Goal: Information Seeking & Learning: Learn about a topic

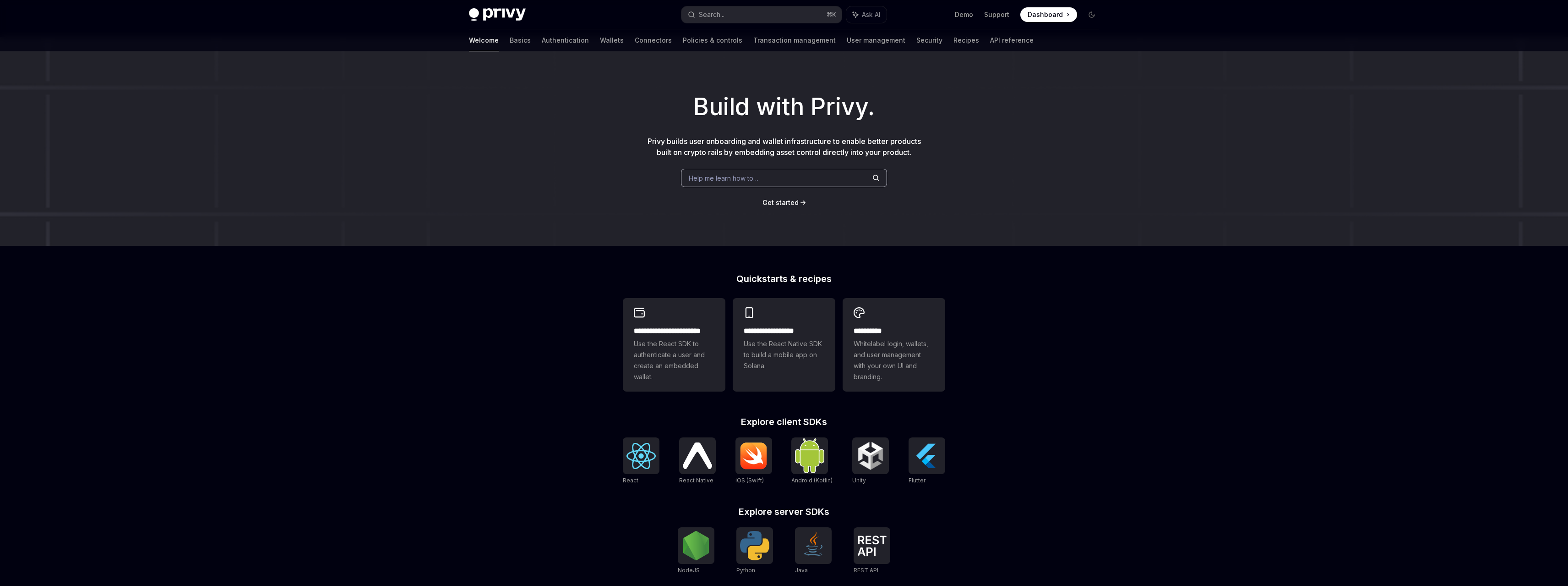
scroll to position [120, 0]
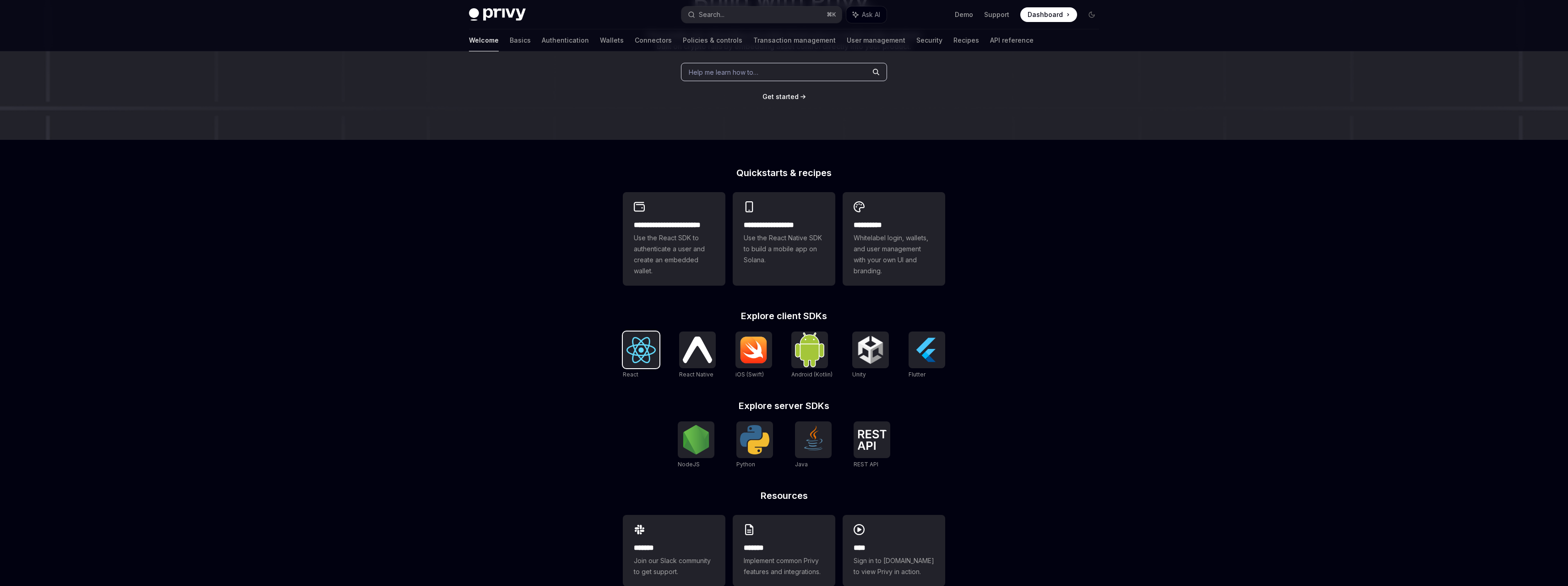
click at [653, 360] on img at bounding box center [640, 350] width 29 height 26
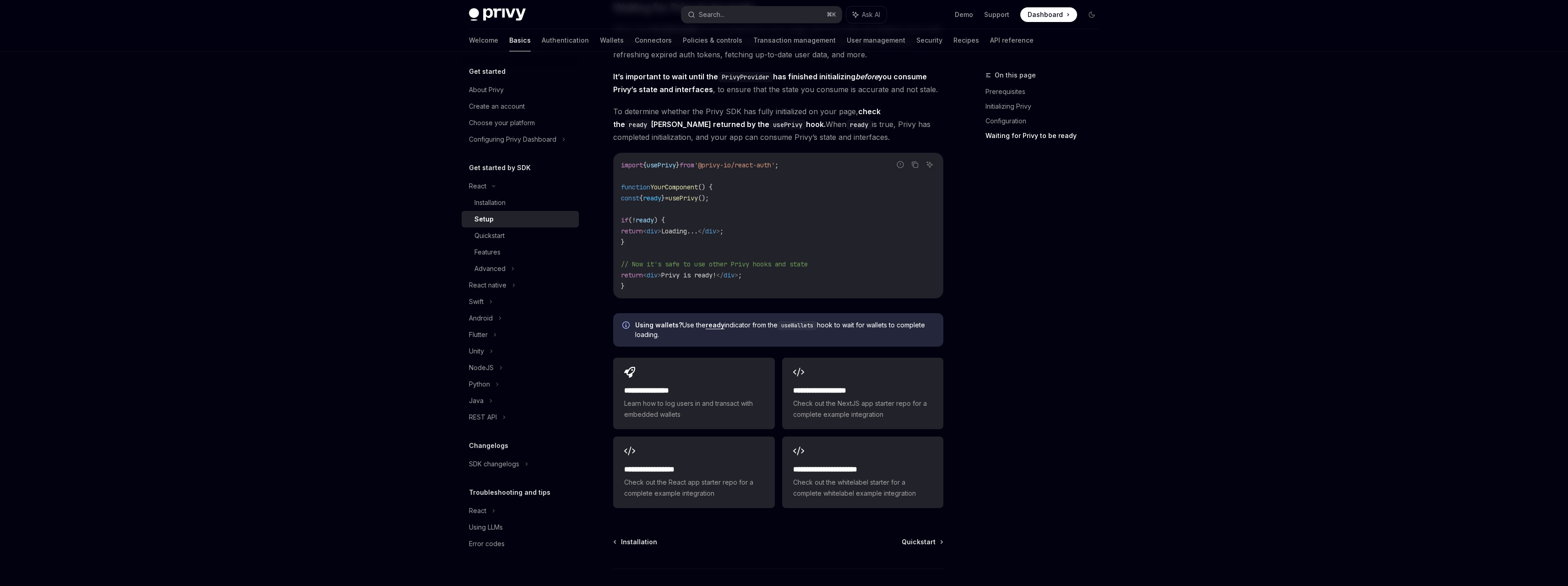
scroll to position [988, 0]
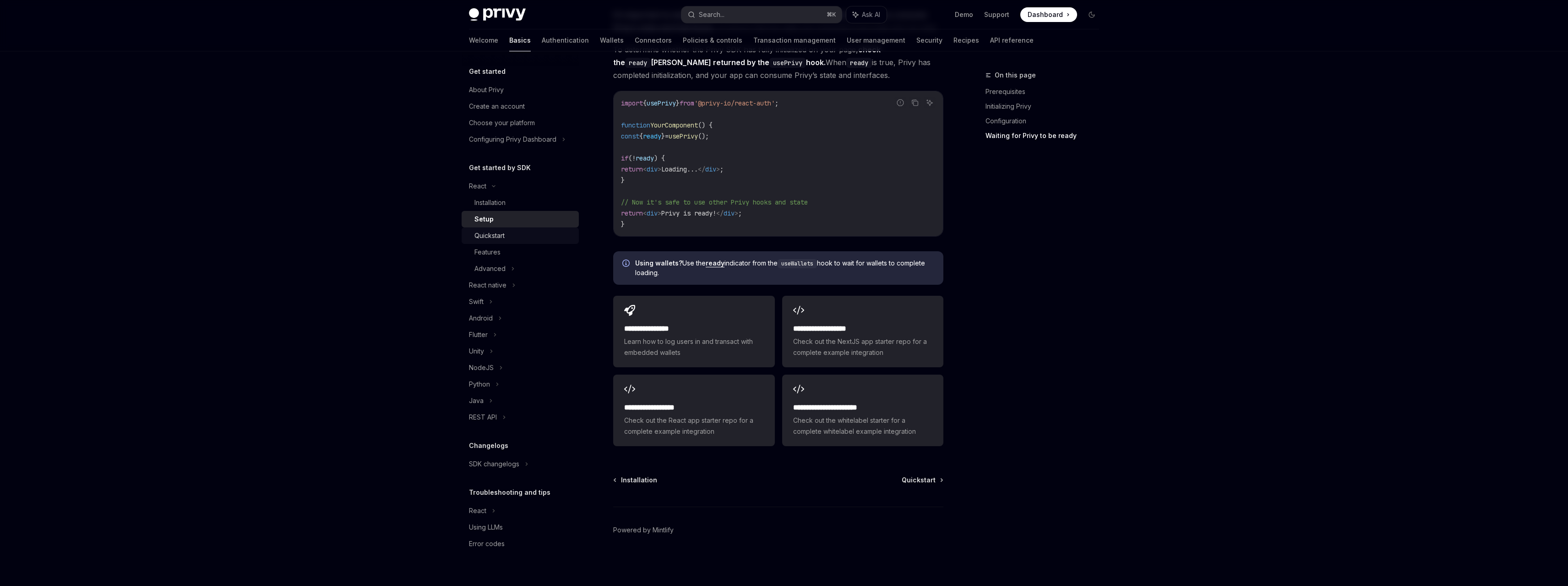
click at [512, 233] on div "Quickstart" at bounding box center [524, 236] width 99 height 11
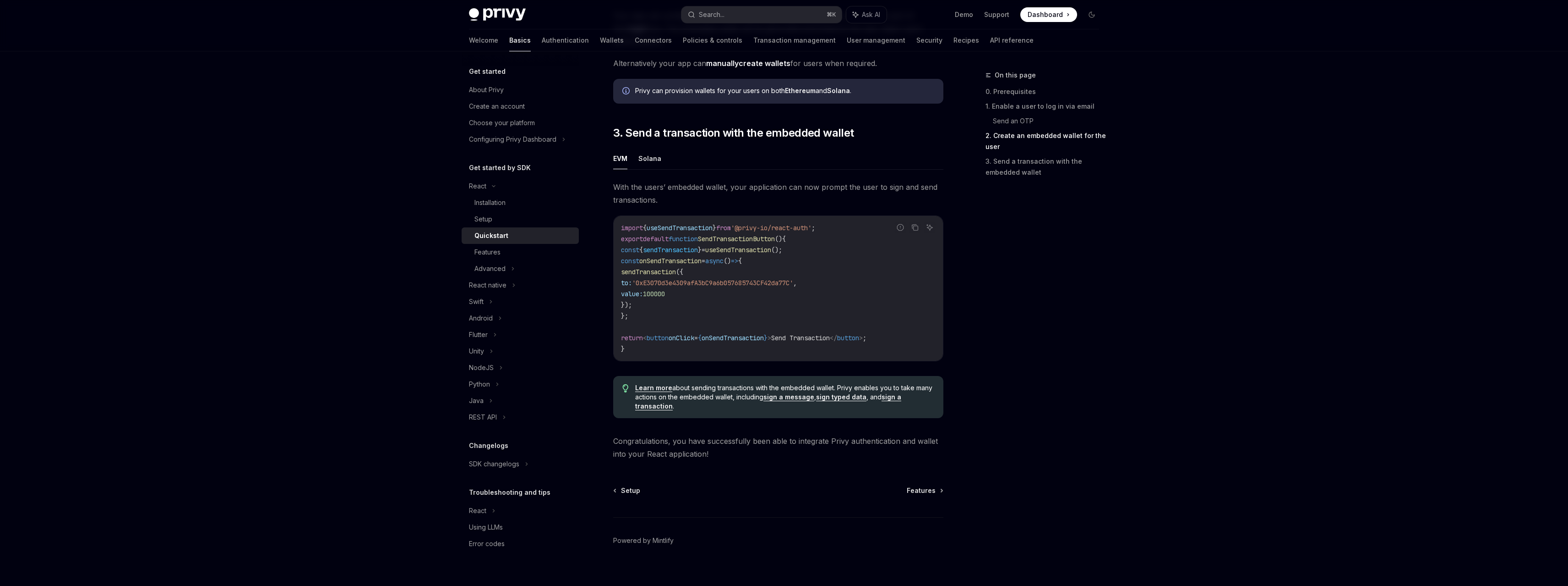
scroll to position [744, 0]
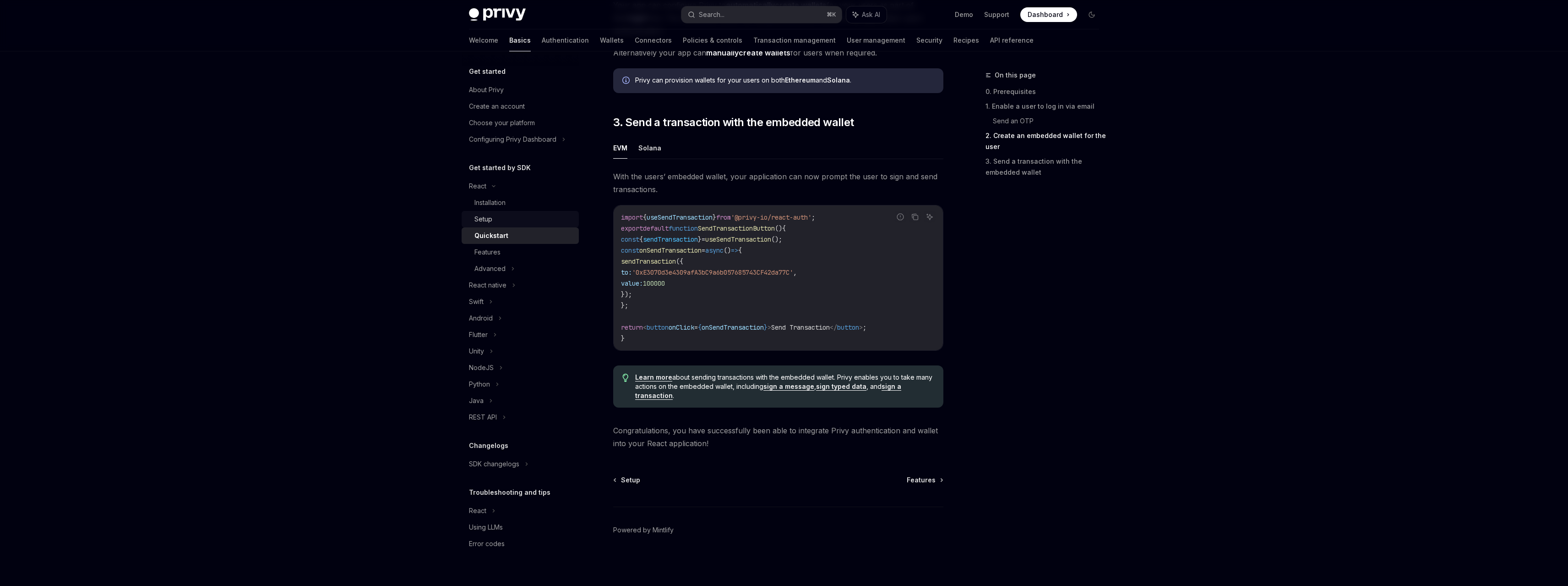
click at [487, 222] on div "Setup" at bounding box center [483, 219] width 18 height 11
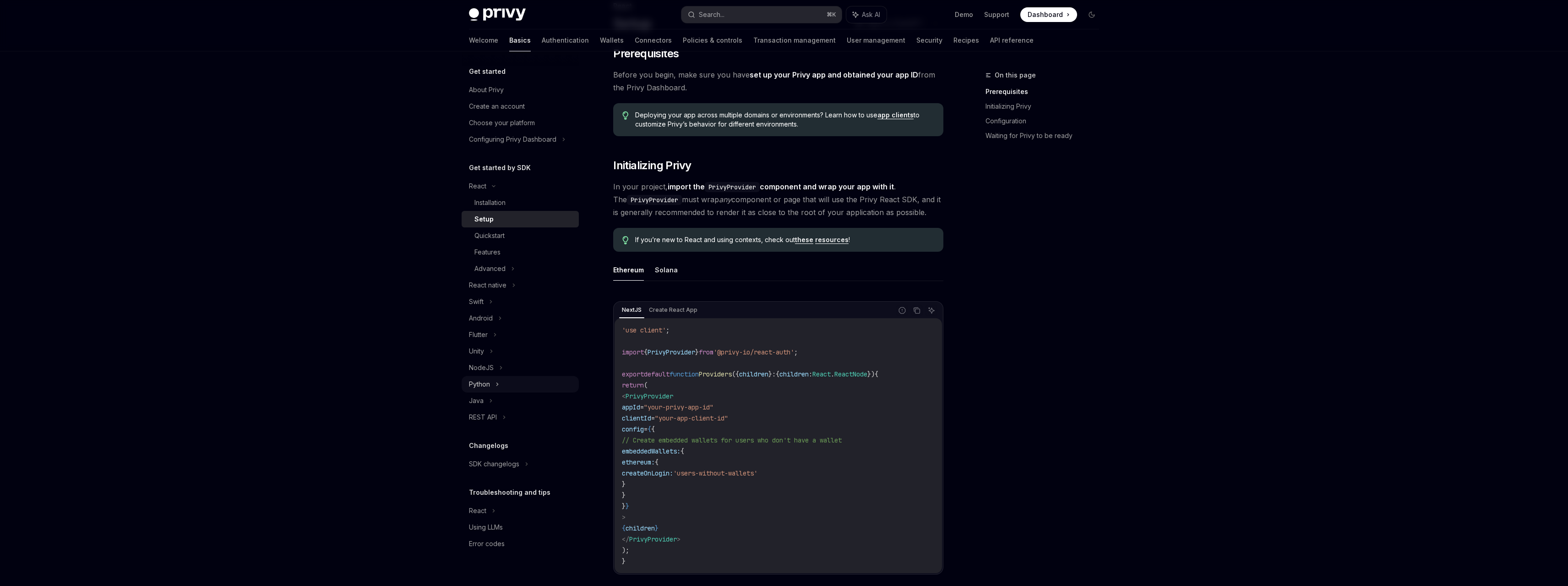
scroll to position [70, 0]
click at [541, 39] on link "Authentication" at bounding box center [565, 40] width 47 height 22
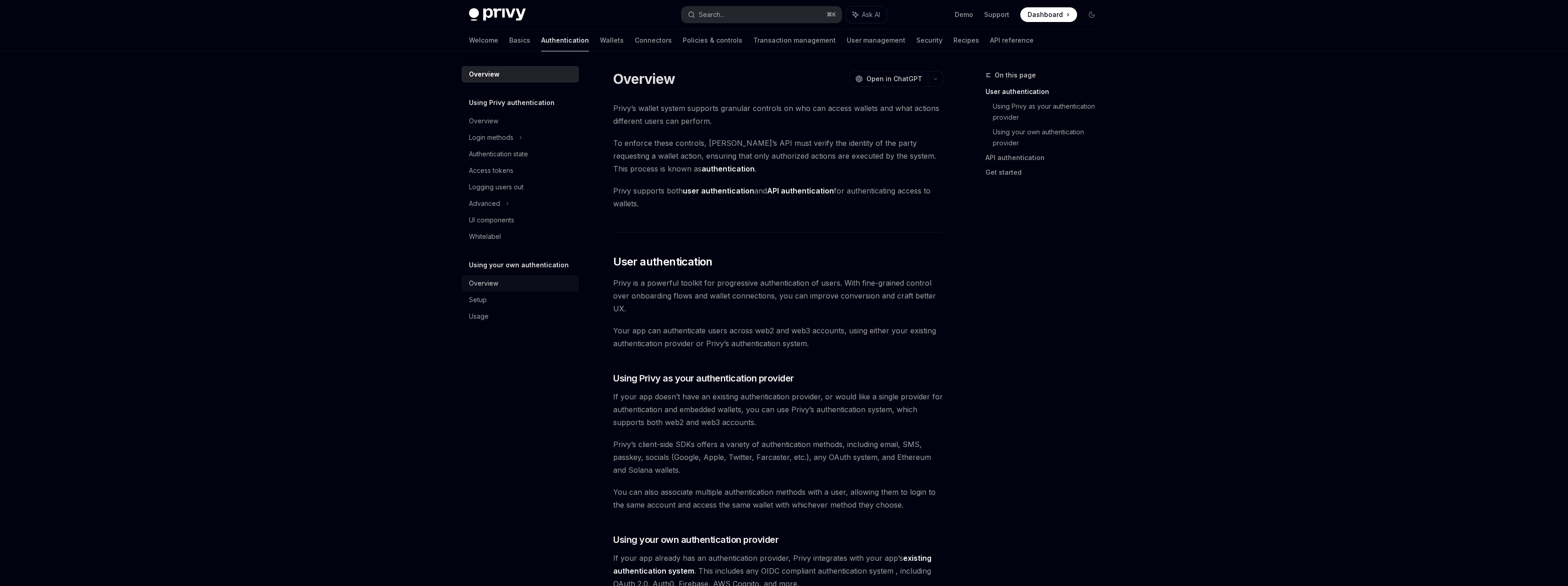
click at [504, 290] on link "Overview" at bounding box center [520, 283] width 118 height 17
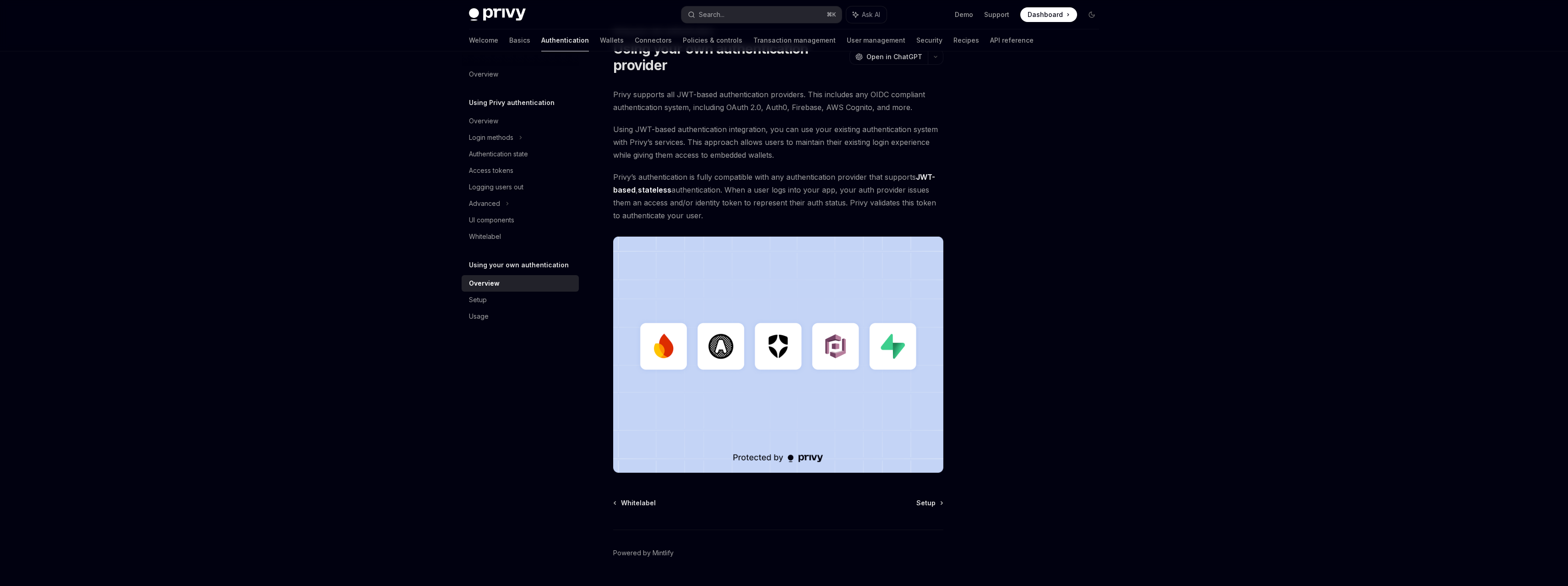
scroll to position [67, 0]
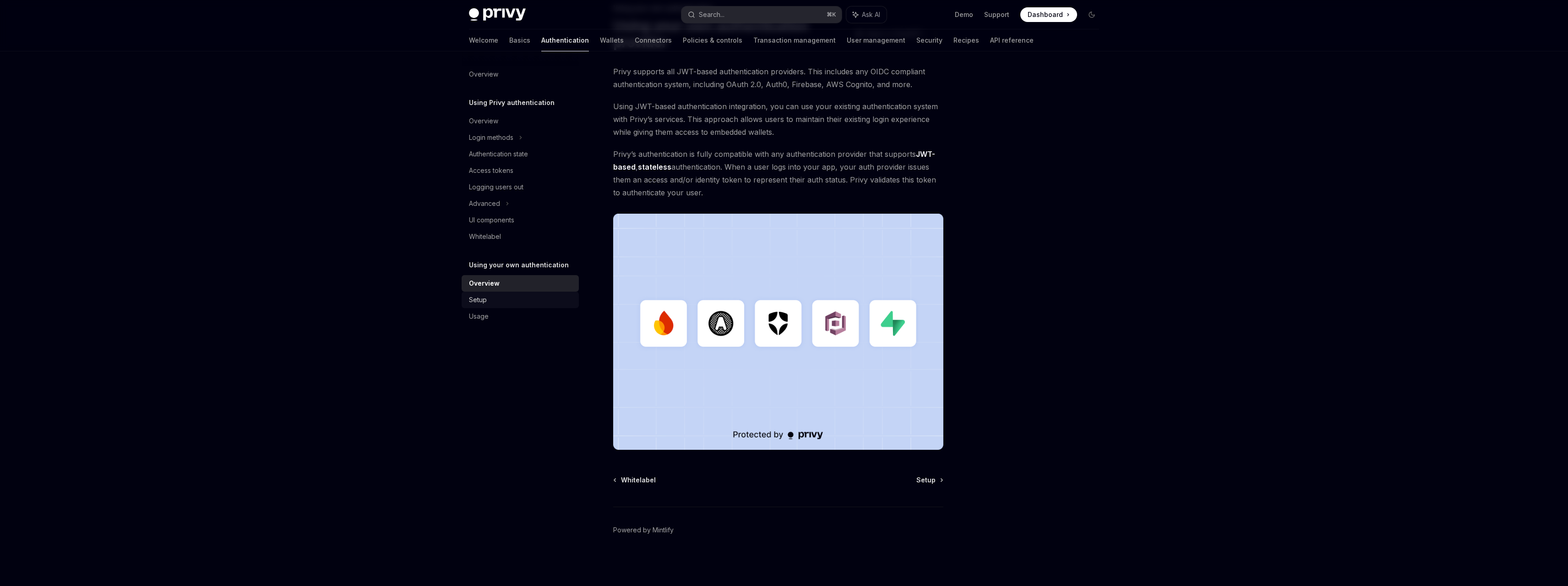
click at [508, 298] on div "Setup" at bounding box center [521, 300] width 104 height 11
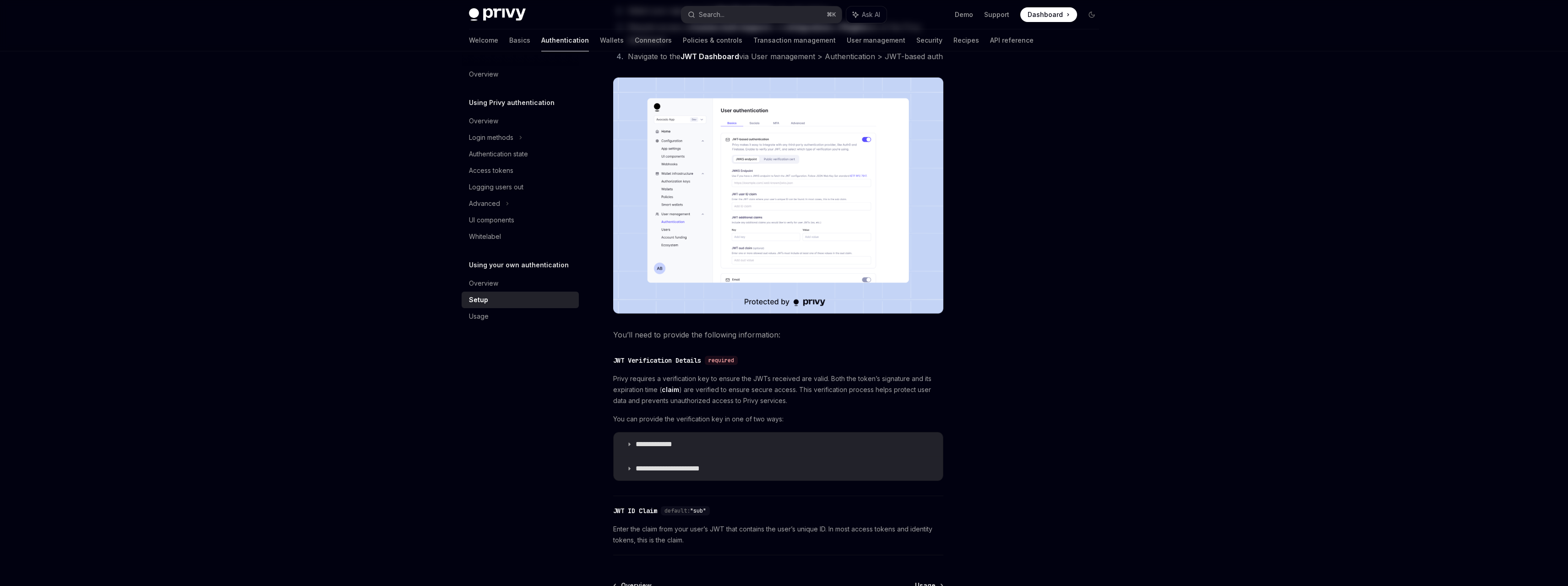
scroll to position [272, 0]
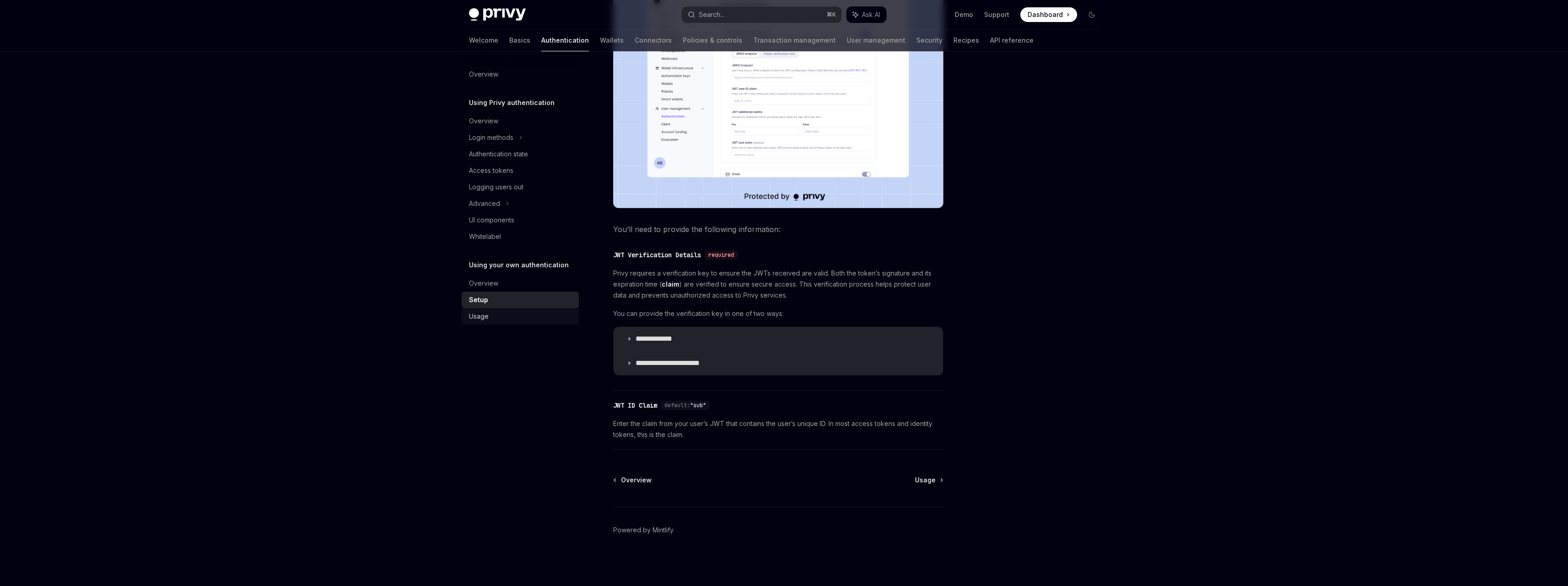
click at [493, 315] on div "Usage" at bounding box center [521, 316] width 104 height 11
type textarea "*"
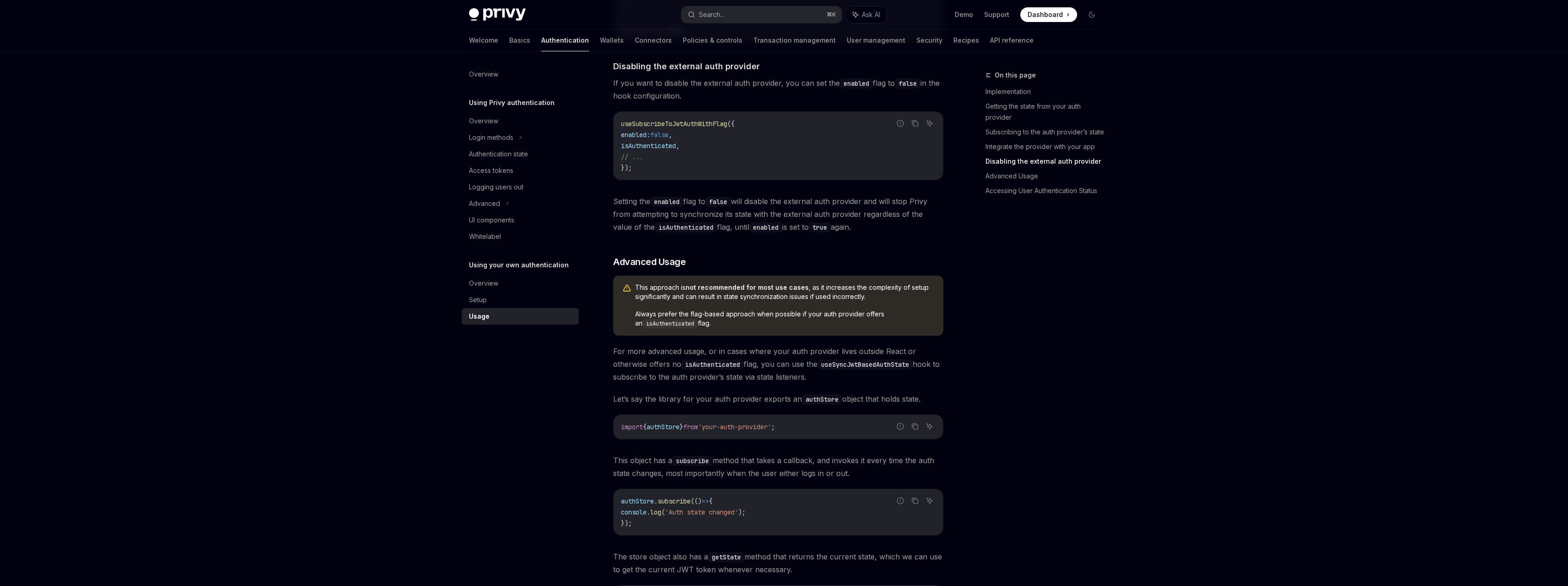
scroll to position [940, 0]
click at [719, 24] on div "Privy Docs home page Search... ⌘ K Ask AI Demo Support Dashboard Dashboard Sear…" at bounding box center [784, 14] width 630 height 29
click at [718, 16] on div "Search..." at bounding box center [711, 15] width 25 height 11
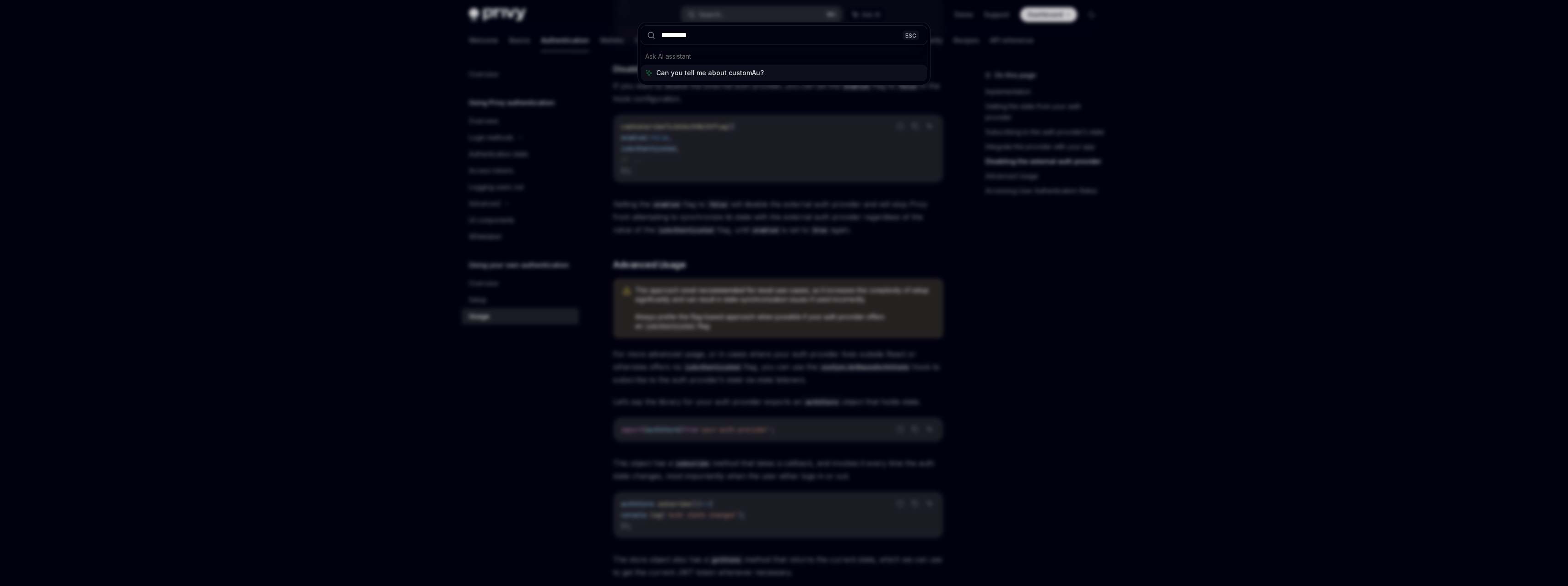
type input "**********"
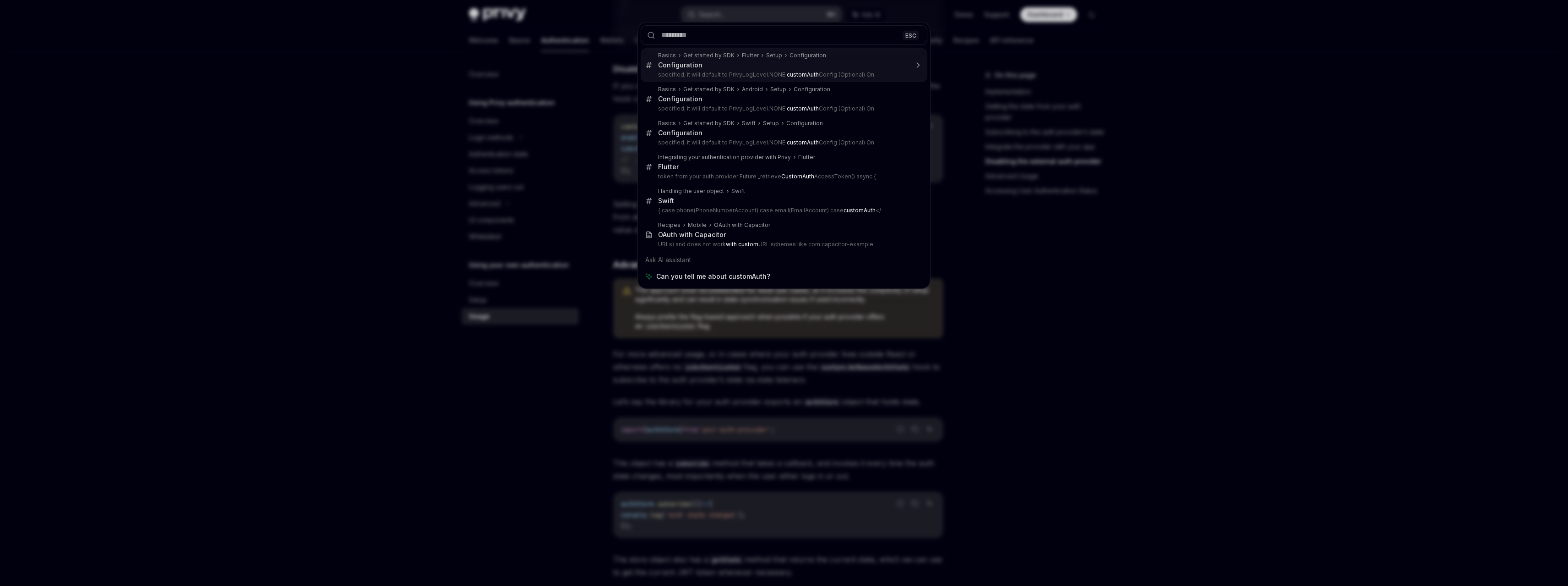
type textarea "*"
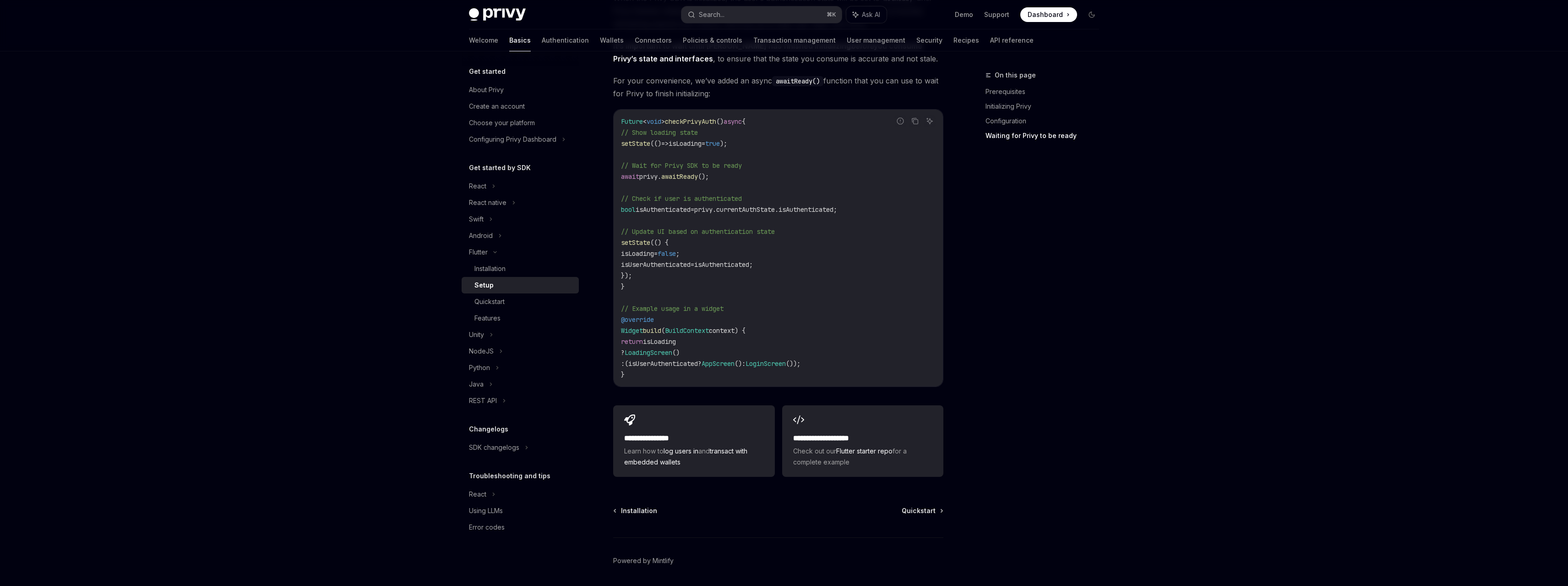
scroll to position [821, 0]
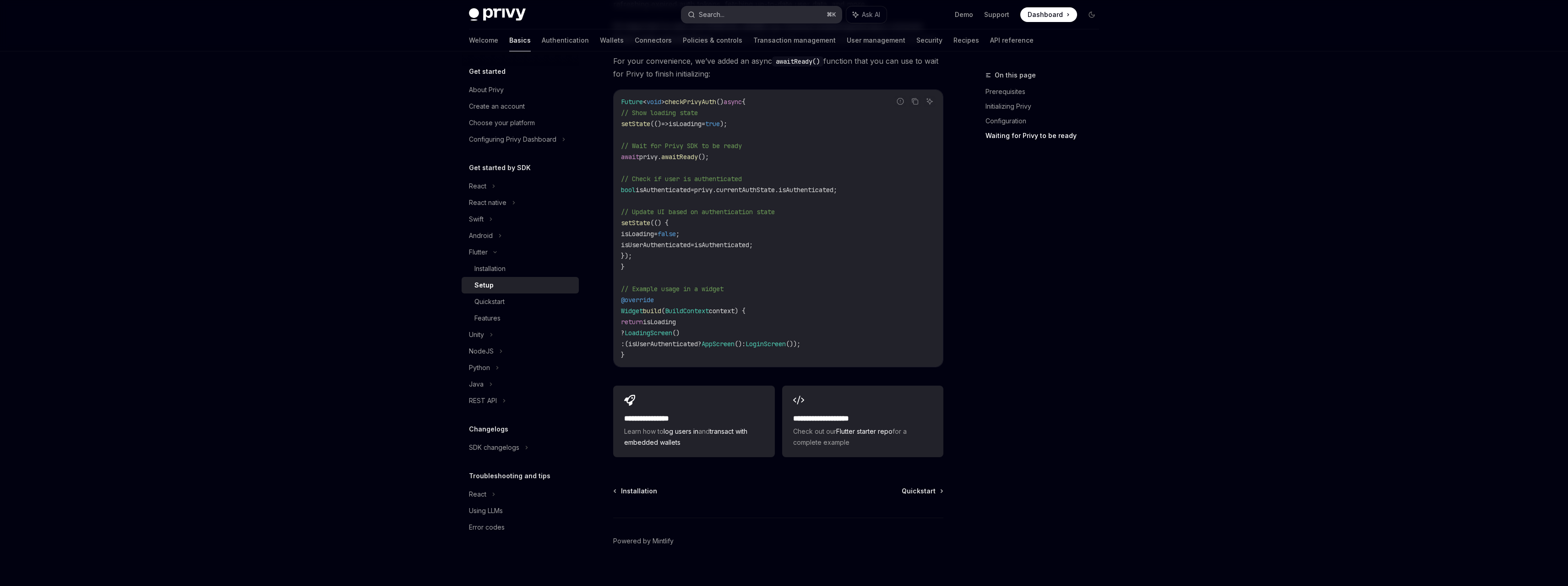
click at [775, 12] on button "Search... ⌘ K" at bounding box center [761, 15] width 161 height 17
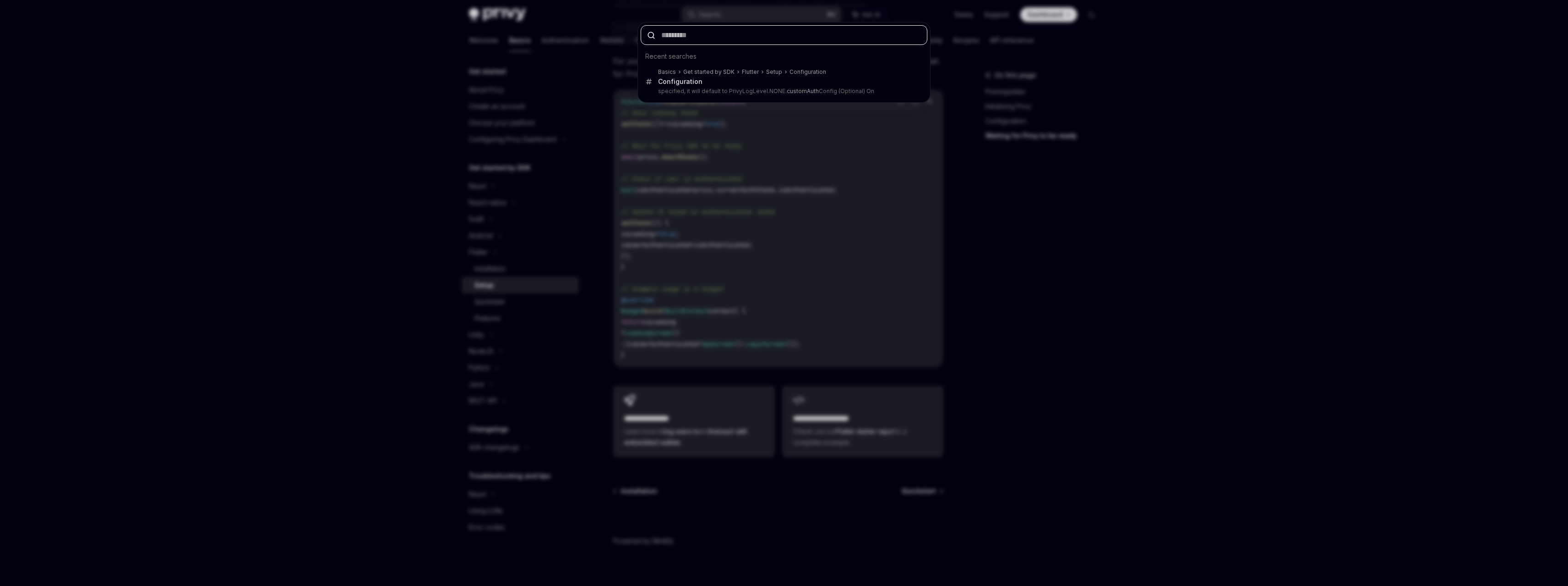
paste input "**********"
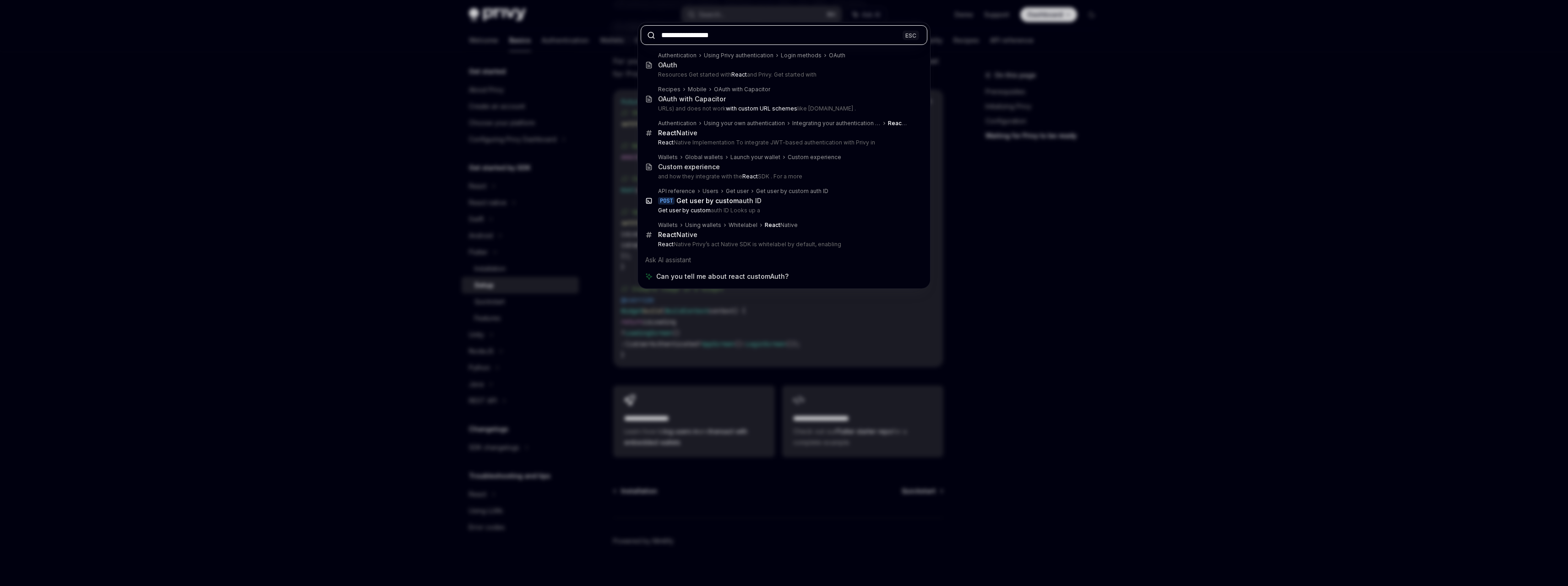
type input "**********"
click at [788, 499] on div "**********" at bounding box center [784, 293] width 1568 height 586
